Goal: Task Accomplishment & Management: Use online tool/utility

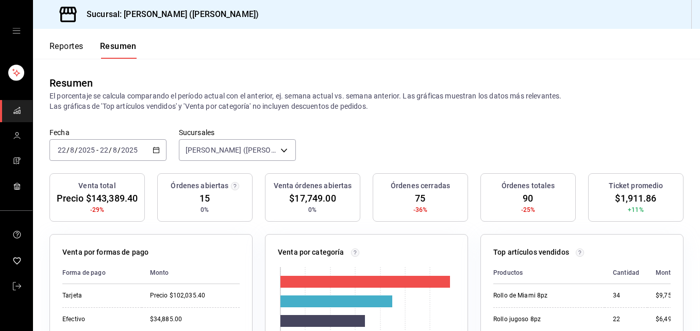
click at [128, 141] on div "[DATE] [DATE] - [DATE] [DATE]" at bounding box center [107, 150] width 117 height 22
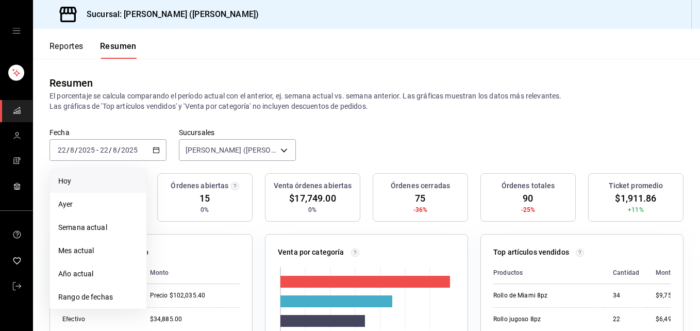
click at [110, 186] on span "Hoy" at bounding box center [98, 181] width 80 height 11
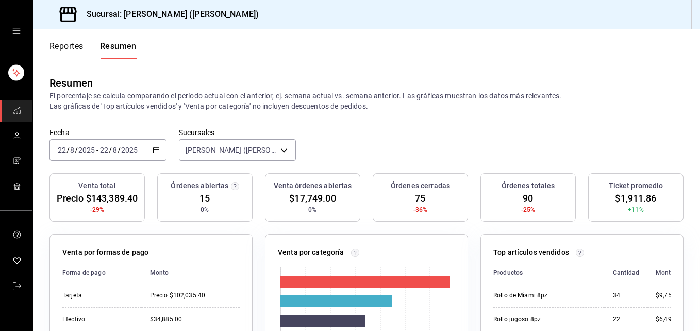
click at [90, 144] on div "[DATE] [DATE] - [DATE] [DATE]" at bounding box center [107, 150] width 117 height 22
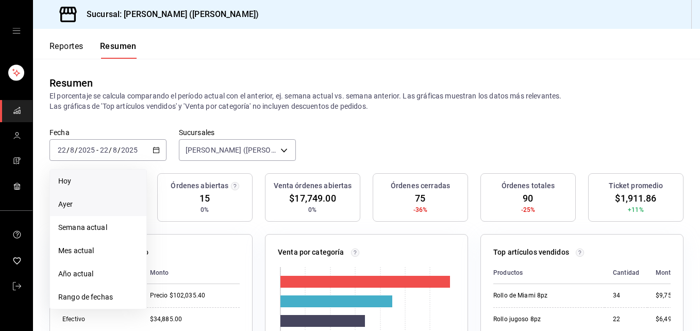
click at [77, 206] on span "Ayer" at bounding box center [98, 204] width 80 height 11
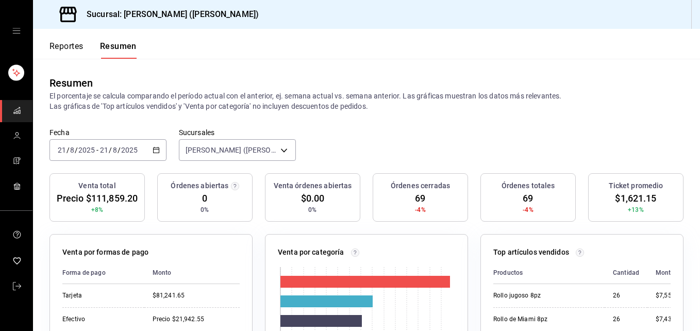
click at [63, 146] on input "21" at bounding box center [61, 150] width 9 height 8
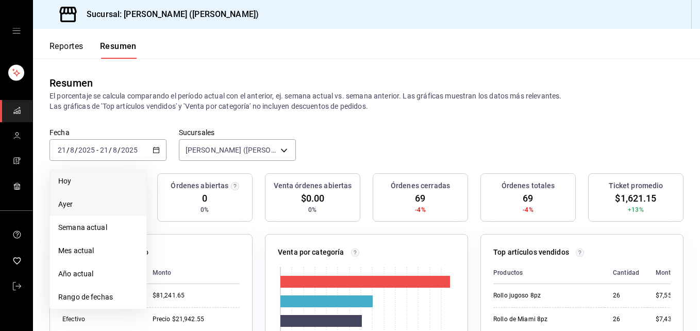
click at [73, 181] on span "Hoy" at bounding box center [98, 181] width 80 height 11
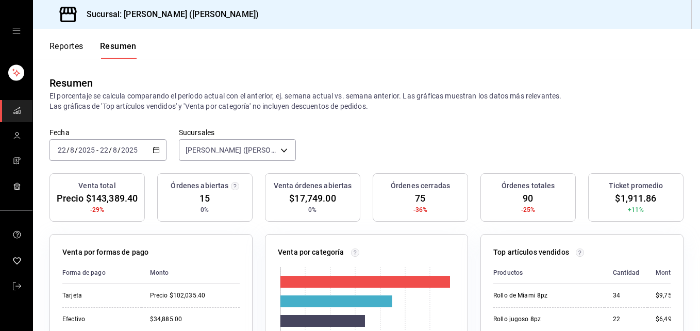
click at [76, 44] on font "Reportes" at bounding box center [66, 46] width 34 height 10
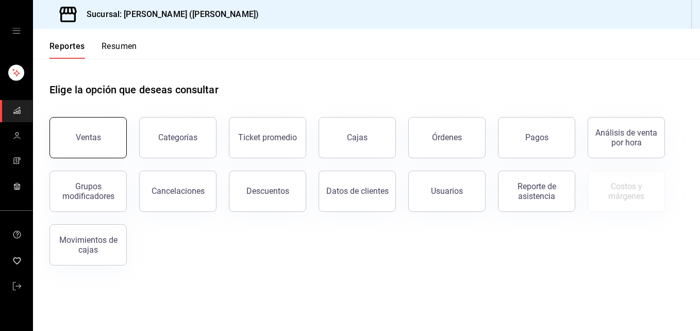
click at [86, 143] on button "Ventas" at bounding box center [87, 137] width 77 height 41
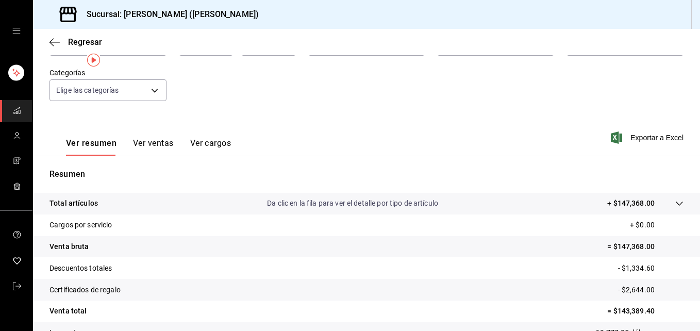
scroll to position [8, 0]
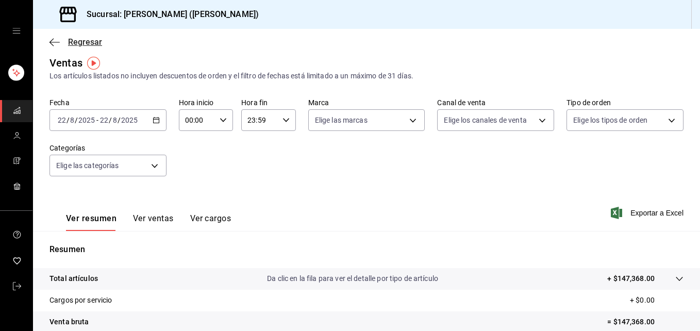
click at [57, 38] on icon "button" at bounding box center [54, 42] width 10 height 9
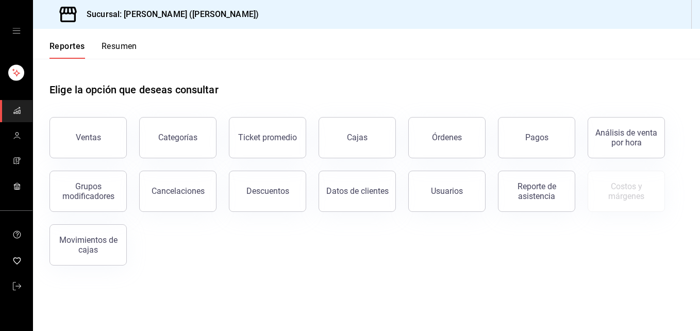
click at [133, 52] on button "Resumen" at bounding box center [120, 50] width 36 height 18
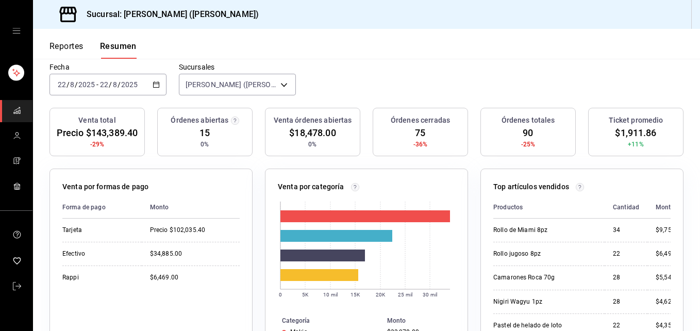
scroll to position [103, 0]
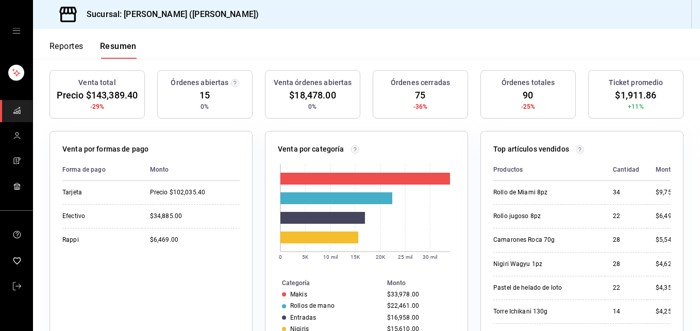
click at [48, 42] on div "Reportes Resumen" at bounding box center [85, 44] width 104 height 30
click at [58, 52] on button "Reportes" at bounding box center [66, 50] width 34 height 18
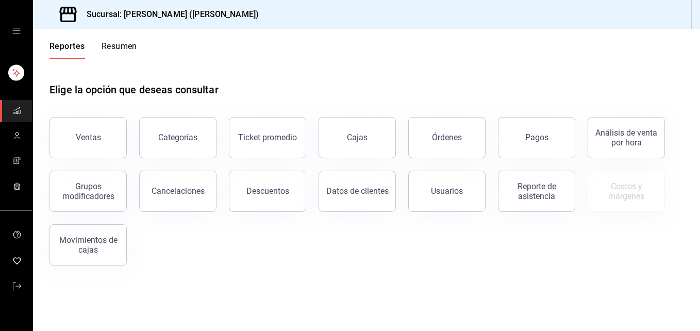
click at [98, 115] on div "Ventas" at bounding box center [82, 132] width 90 height 54
click at [99, 144] on button "Ventas" at bounding box center [87, 137] width 77 height 41
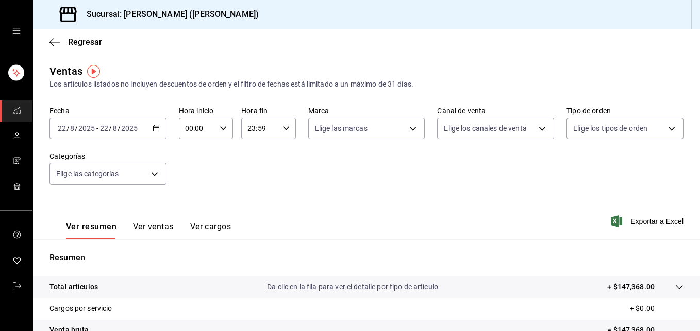
click at [151, 226] on button "Ver ventas" at bounding box center [153, 231] width 41 height 18
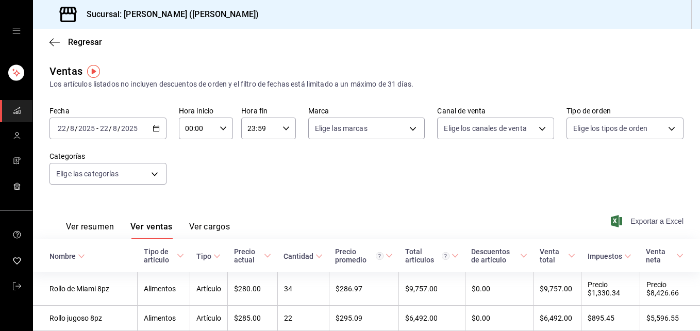
click at [658, 226] on span "Exportar a Excel" at bounding box center [648, 221] width 71 height 12
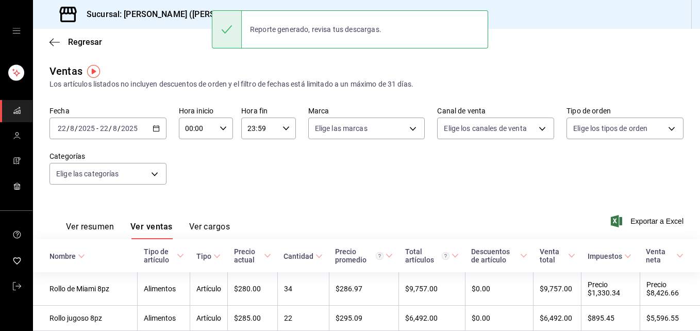
click at [346, 29] on div "Reporte generado, revisa tus descargas." at bounding box center [316, 29] width 148 height 23
